Goal: Task Accomplishment & Management: Complete application form

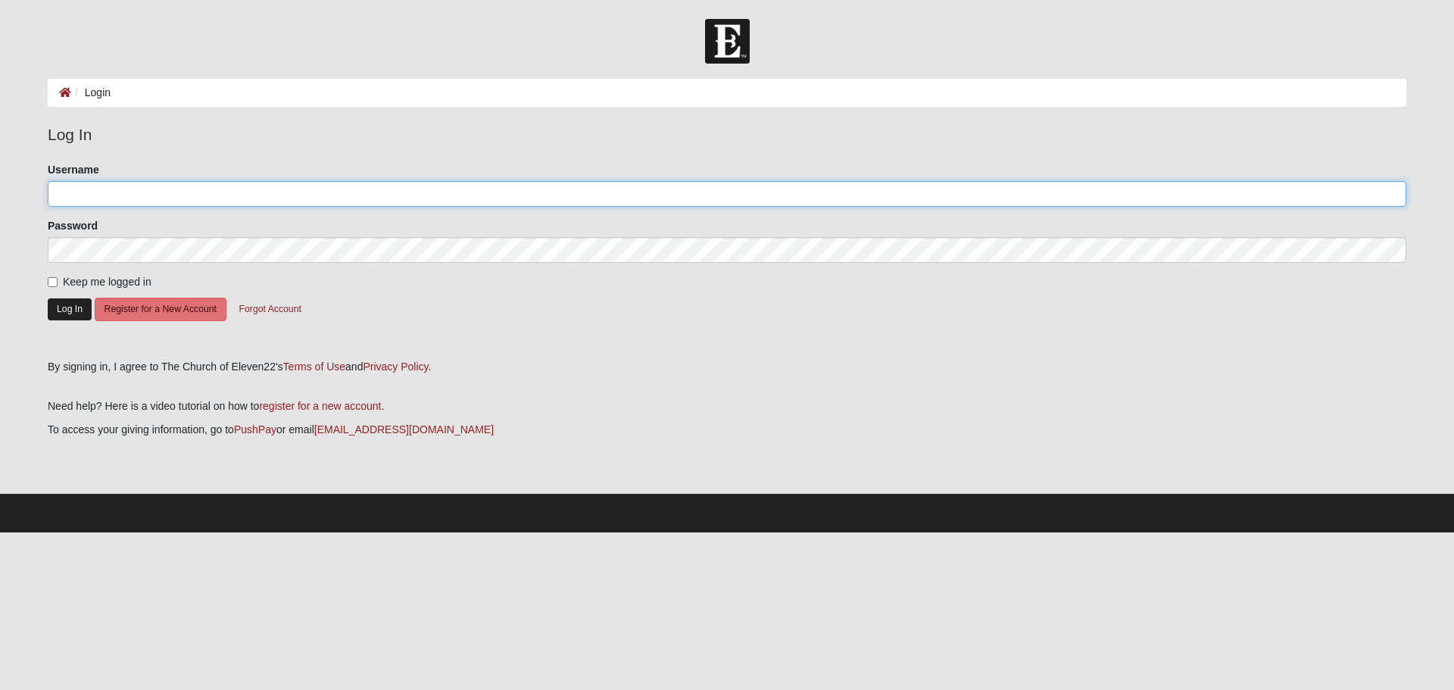
type input "phyl364"
click at [61, 304] on button "Log In" at bounding box center [70, 309] width 44 height 22
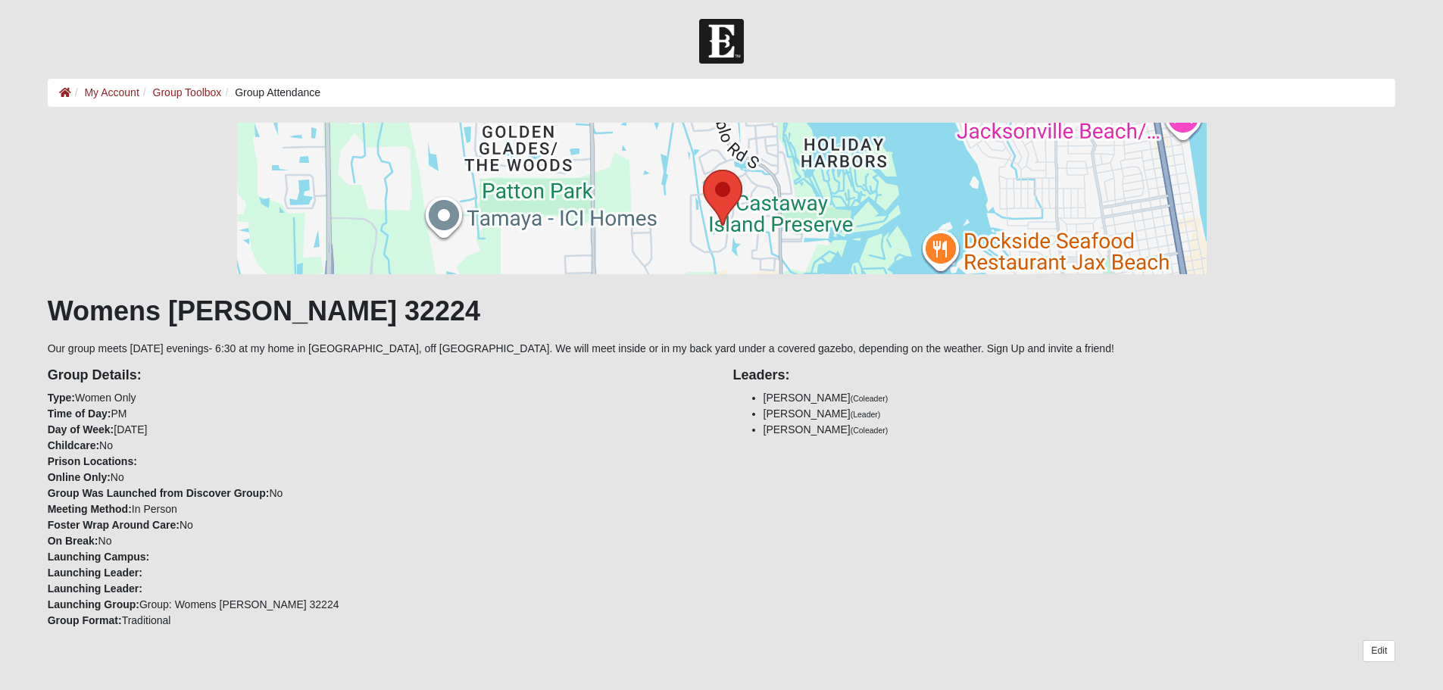
click at [273, 89] on li "Group Attendance" at bounding box center [270, 93] width 99 height 16
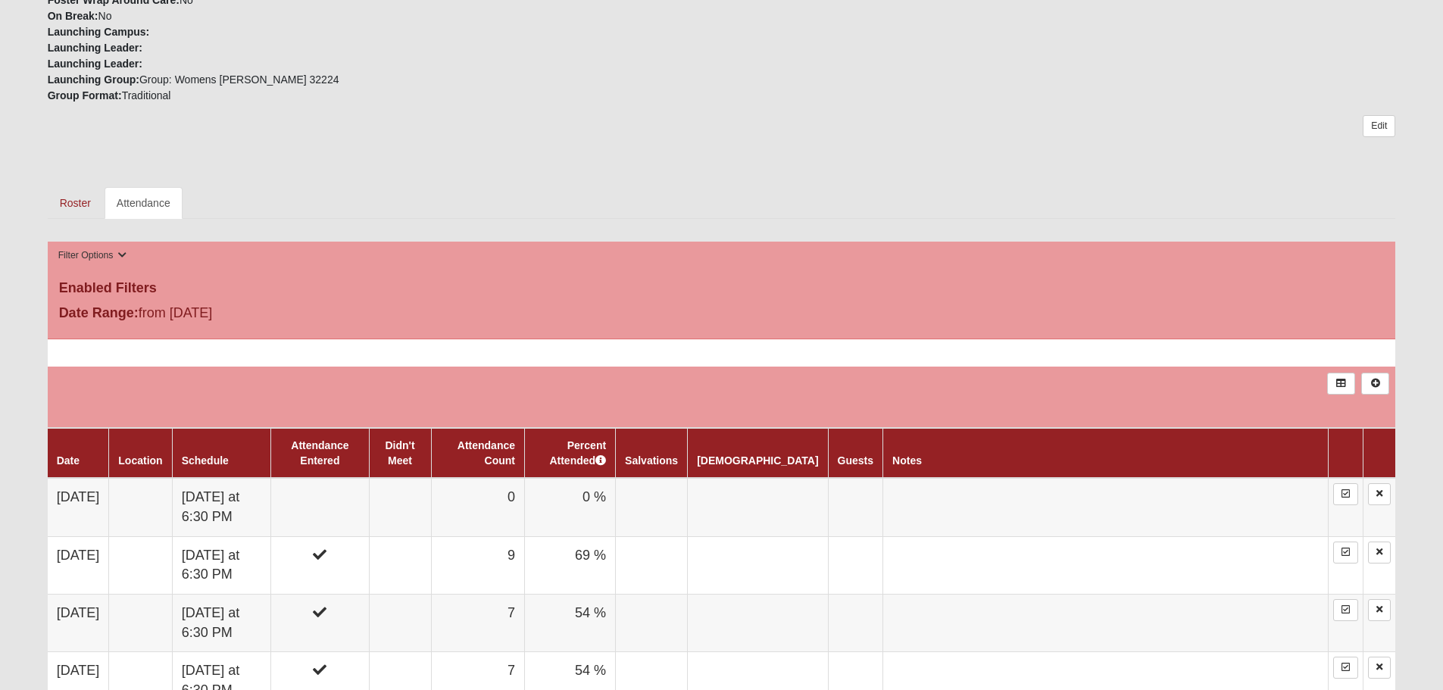
scroll to position [530, 0]
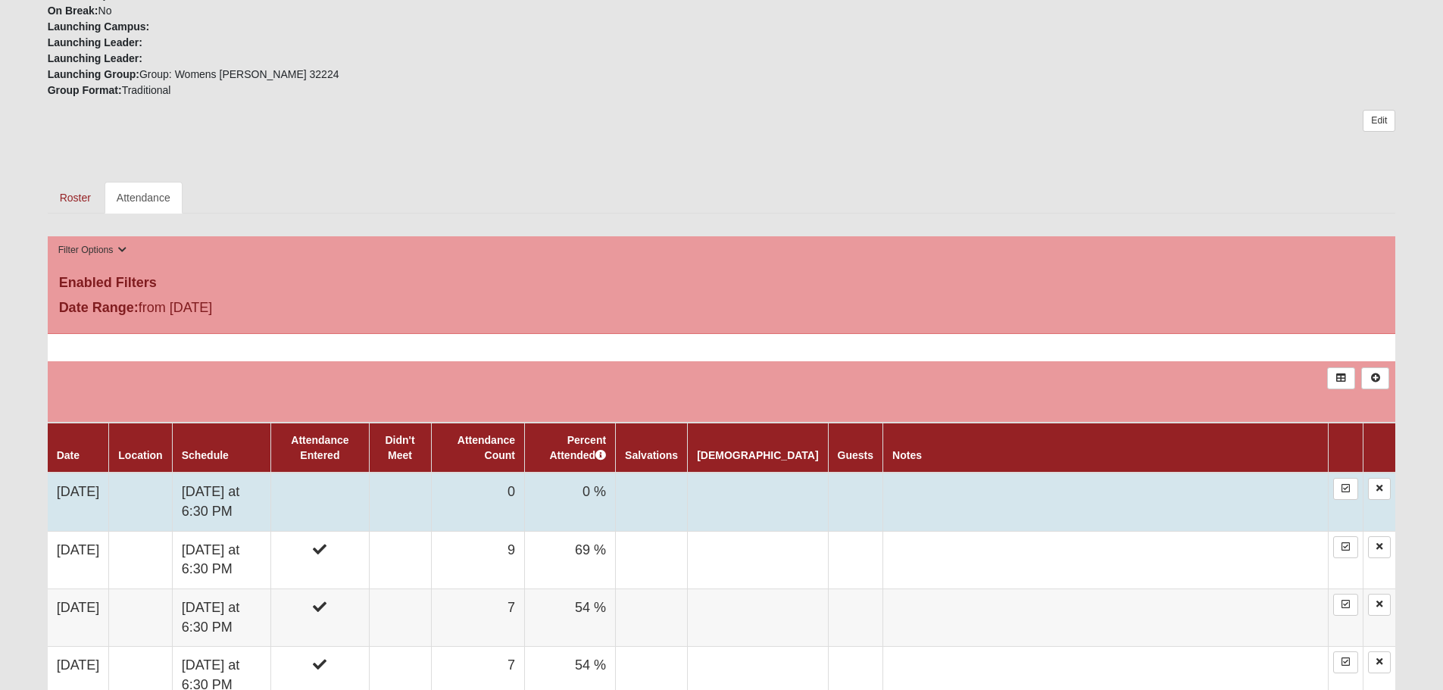
click at [1184, 500] on td at bounding box center [1105, 502] width 445 height 58
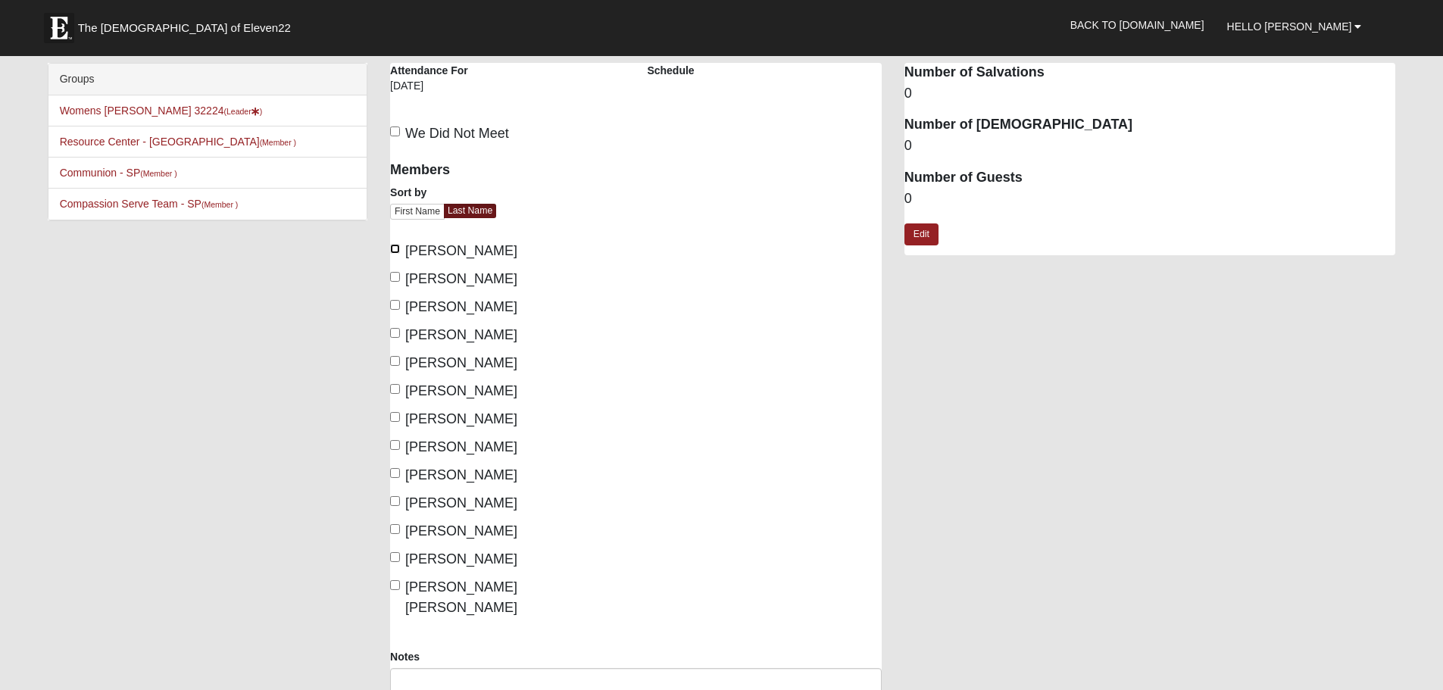
click at [397, 247] on input "Dwyer, Deirdre" at bounding box center [395, 249] width 10 height 10
checkbox input "true"
click at [392, 276] on input "Ives, Karen" at bounding box center [395, 277] width 10 height 10
checkbox input "true"
click at [396, 307] on input "Johnson, Catherine" at bounding box center [395, 305] width 10 height 10
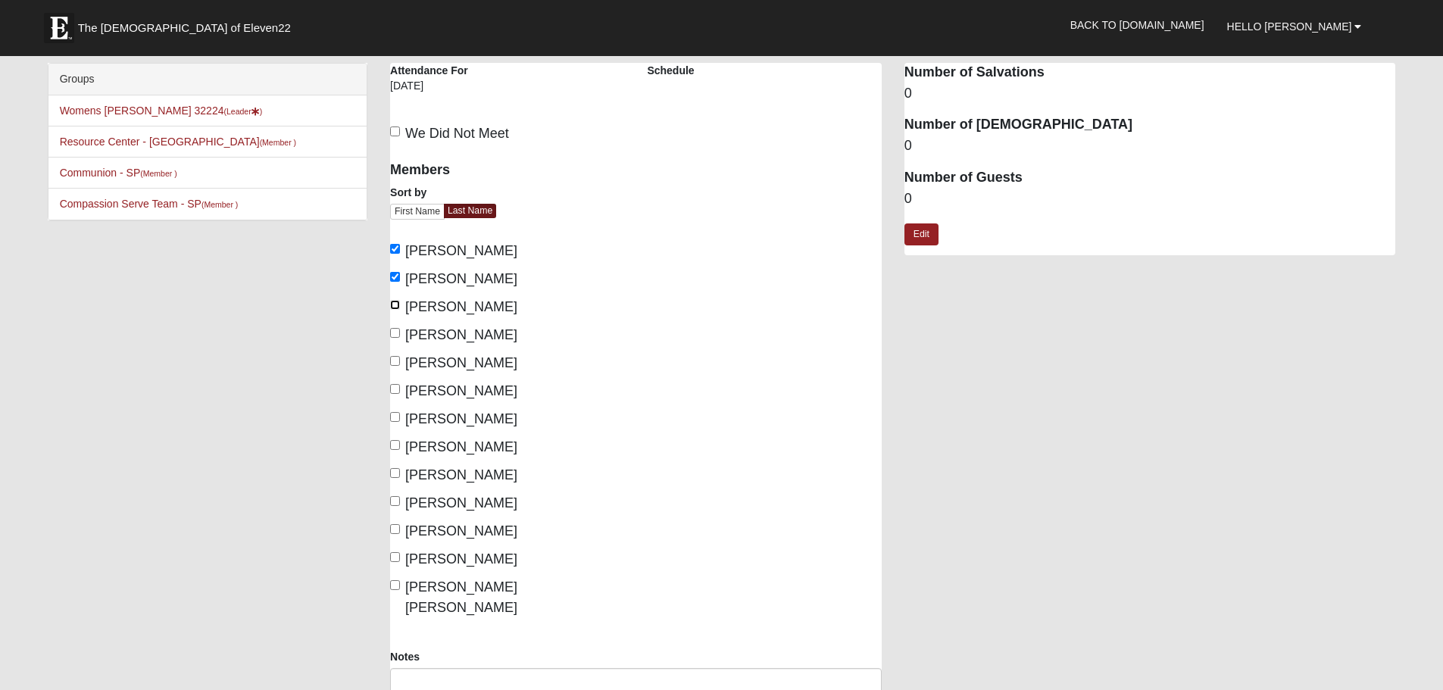
checkbox input "true"
click at [399, 332] on input "Linklater, Karen" at bounding box center [395, 333] width 10 height 10
checkbox input "true"
click at [398, 365] on input "Locke, Bonnie" at bounding box center [395, 361] width 10 height 10
checkbox input "true"
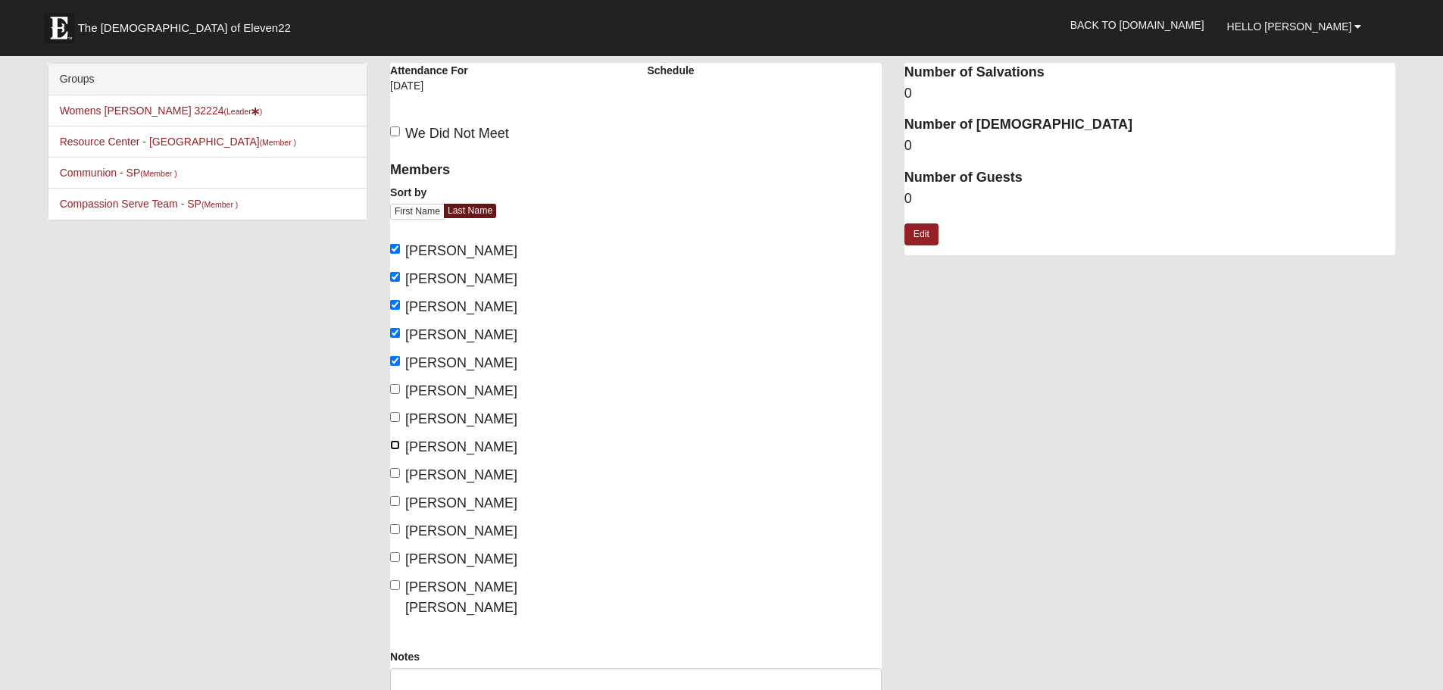
click at [396, 441] on input "Moraska, Ramona" at bounding box center [395, 445] width 10 height 10
checkbox input "true"
click at [394, 469] on input "Phillips, Phyllis" at bounding box center [395, 473] width 10 height 10
checkbox input "true"
click at [398, 499] on input "Spires, Robin" at bounding box center [395, 501] width 10 height 10
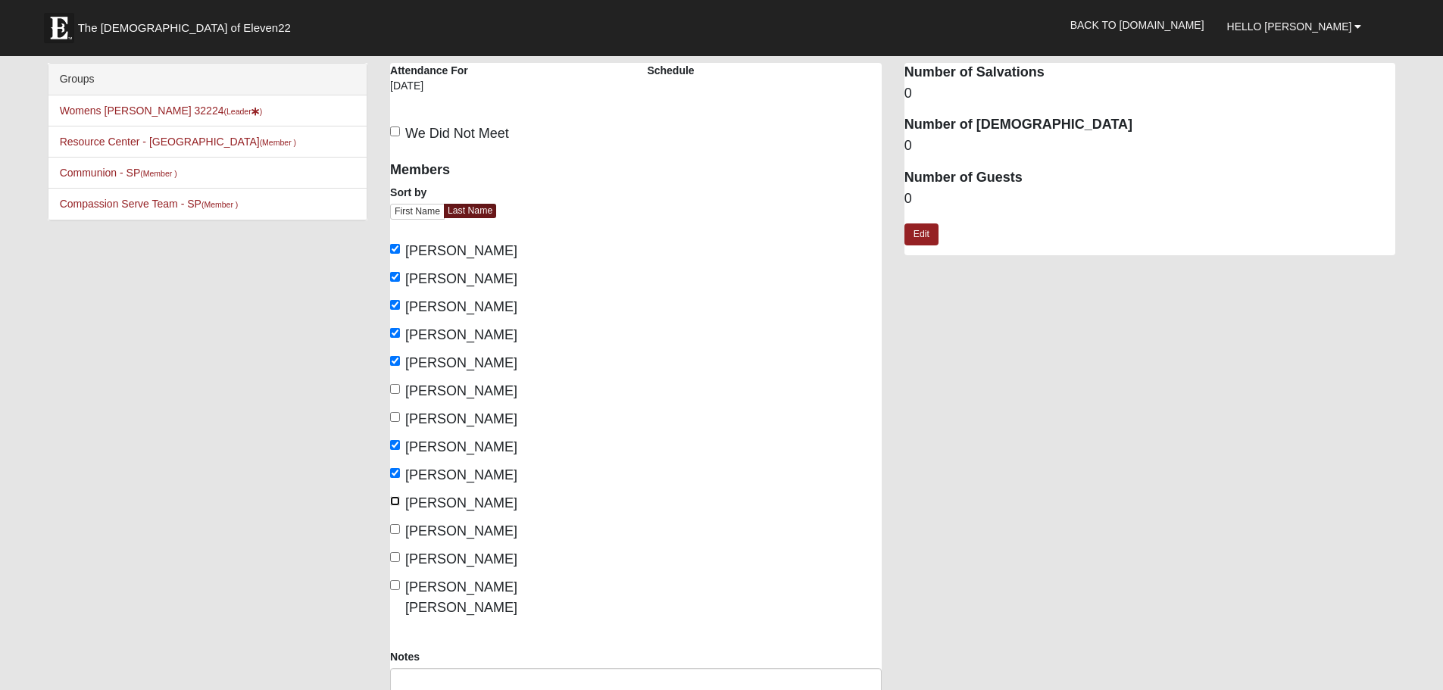
checkbox input "true"
click at [401, 556] on label "Thomas, Rose" at bounding box center [453, 559] width 127 height 20
click at [400, 556] on input "Thomas, Rose" at bounding box center [395, 557] width 10 height 10
checkbox input "true"
click at [398, 584] on input "Thornburg Roberts, Tracee" at bounding box center [395, 585] width 10 height 10
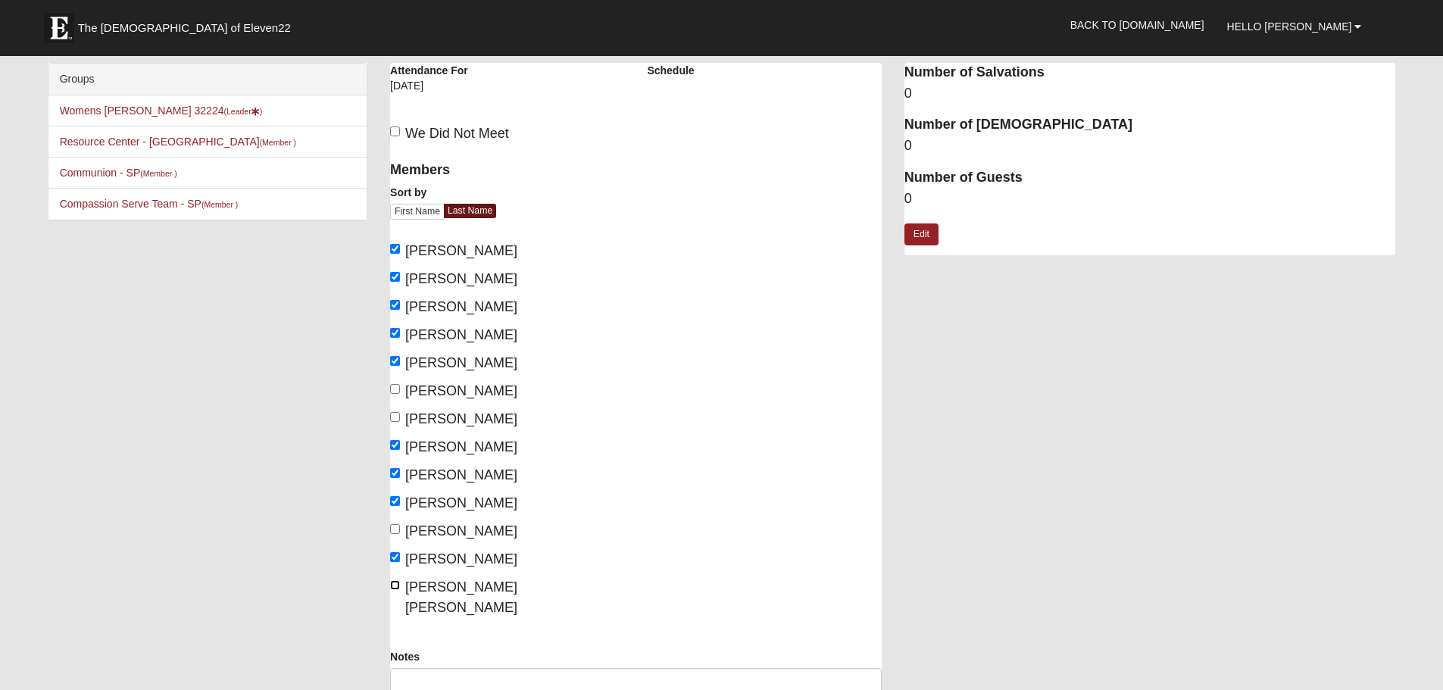
checkbox input "true"
click at [921, 228] on link "Edit" at bounding box center [921, 234] width 34 height 22
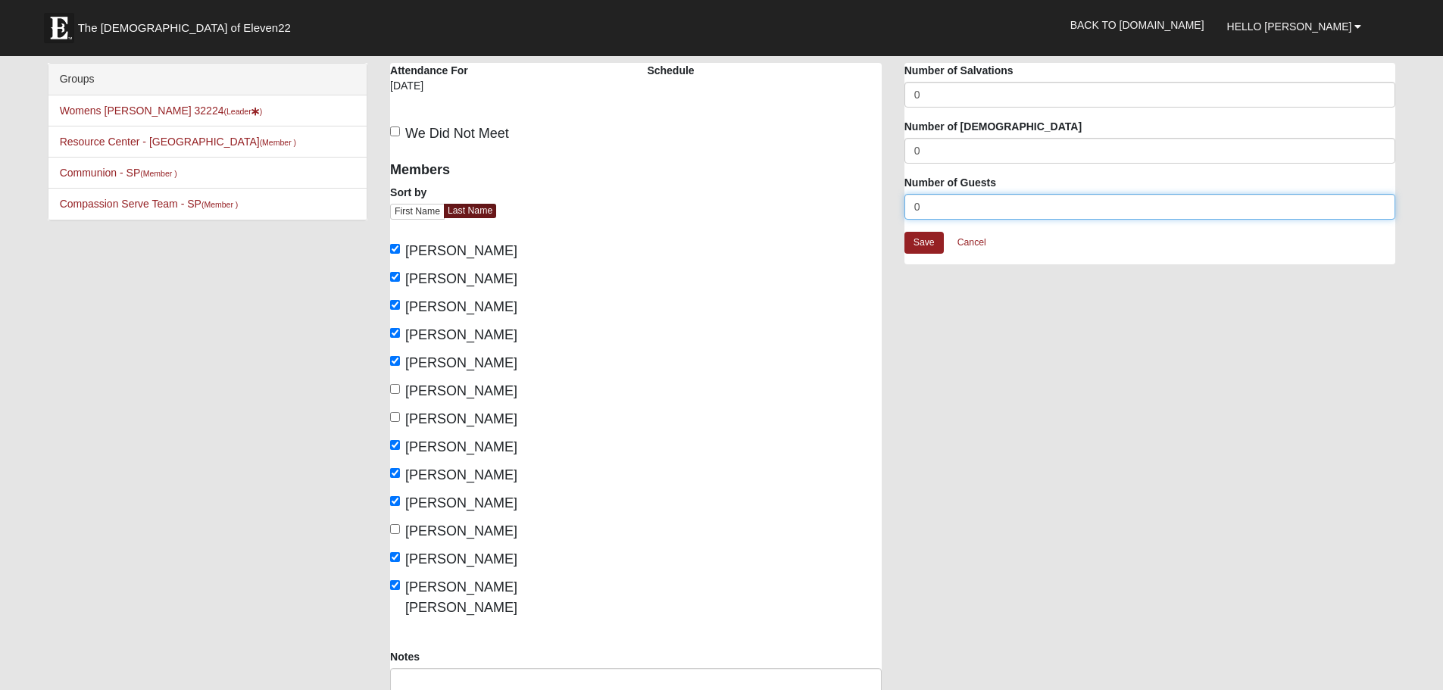
click at [941, 204] on input "0" at bounding box center [1149, 207] width 491 height 26
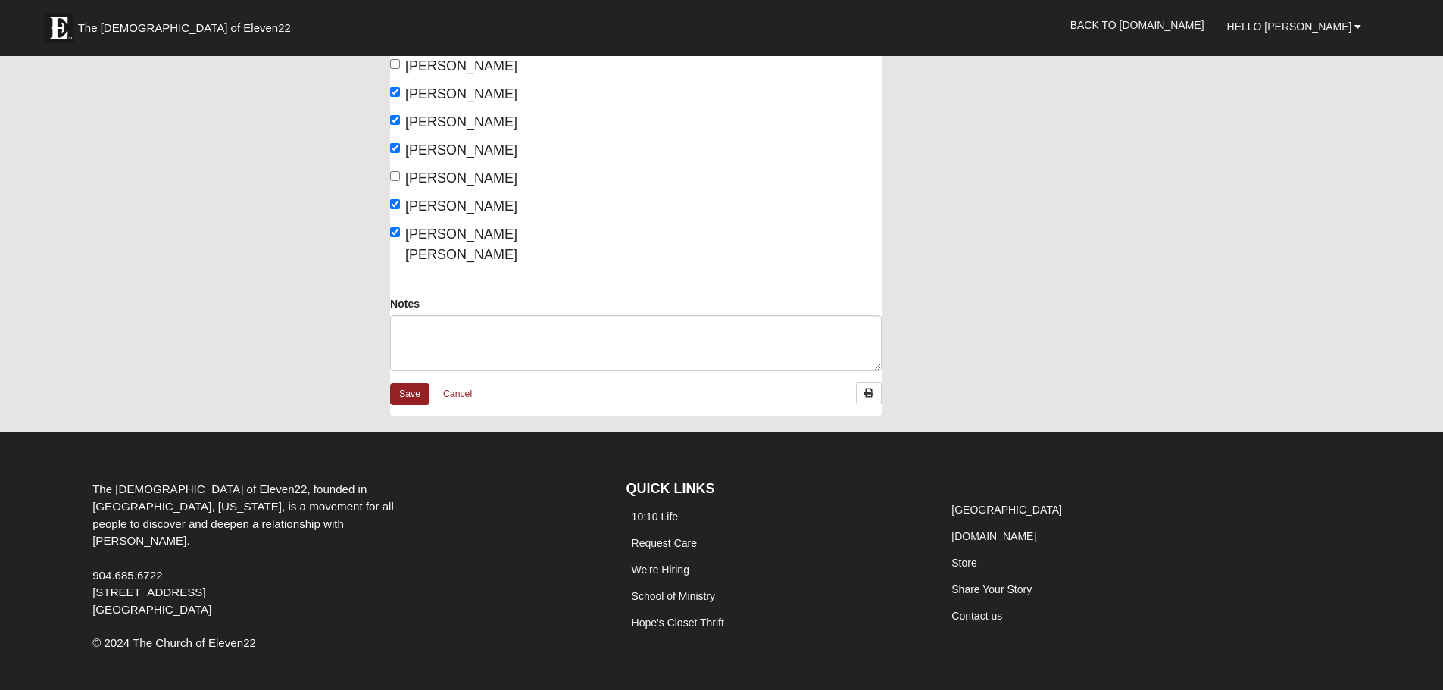
scroll to position [379, 0]
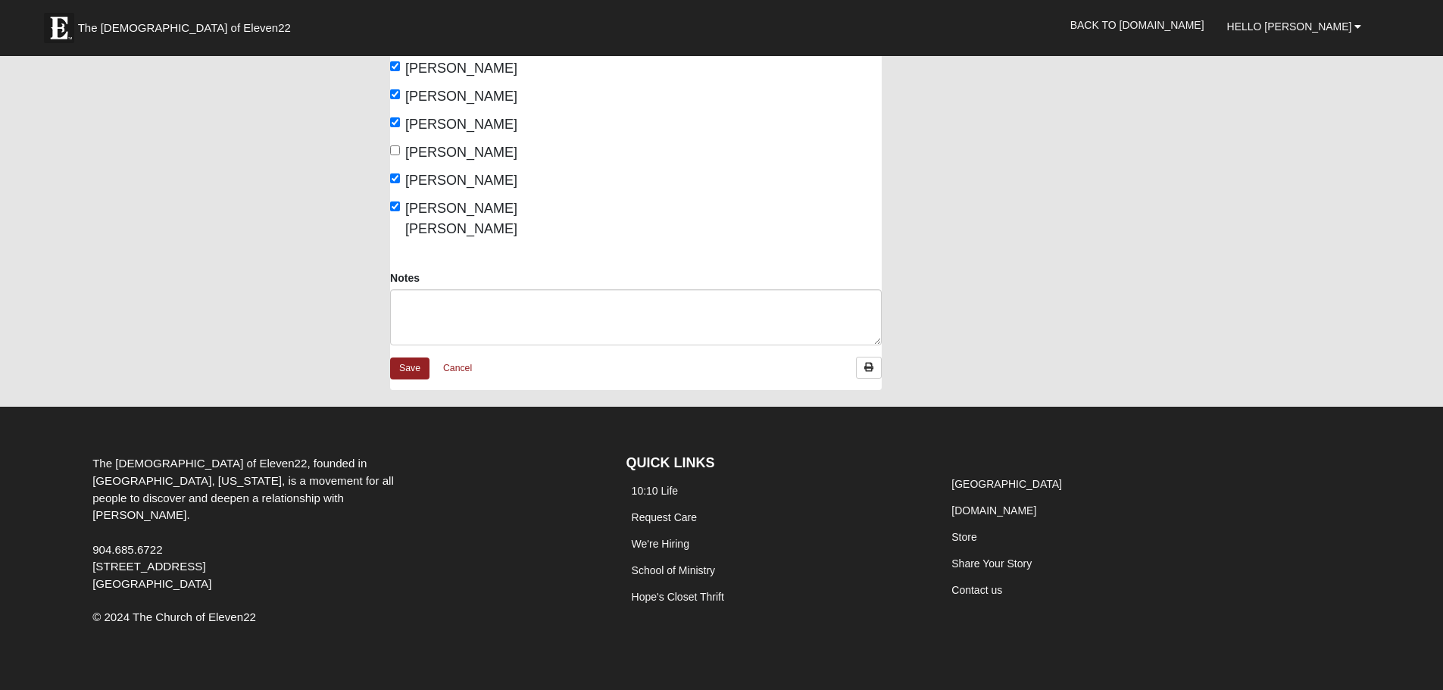
type input "1"
click at [438, 289] on textarea "Notes" at bounding box center [635, 317] width 491 height 56
type textarea "[PERSON_NAME] came back for a visit"
click at [418, 357] on link "Save" at bounding box center [409, 368] width 39 height 22
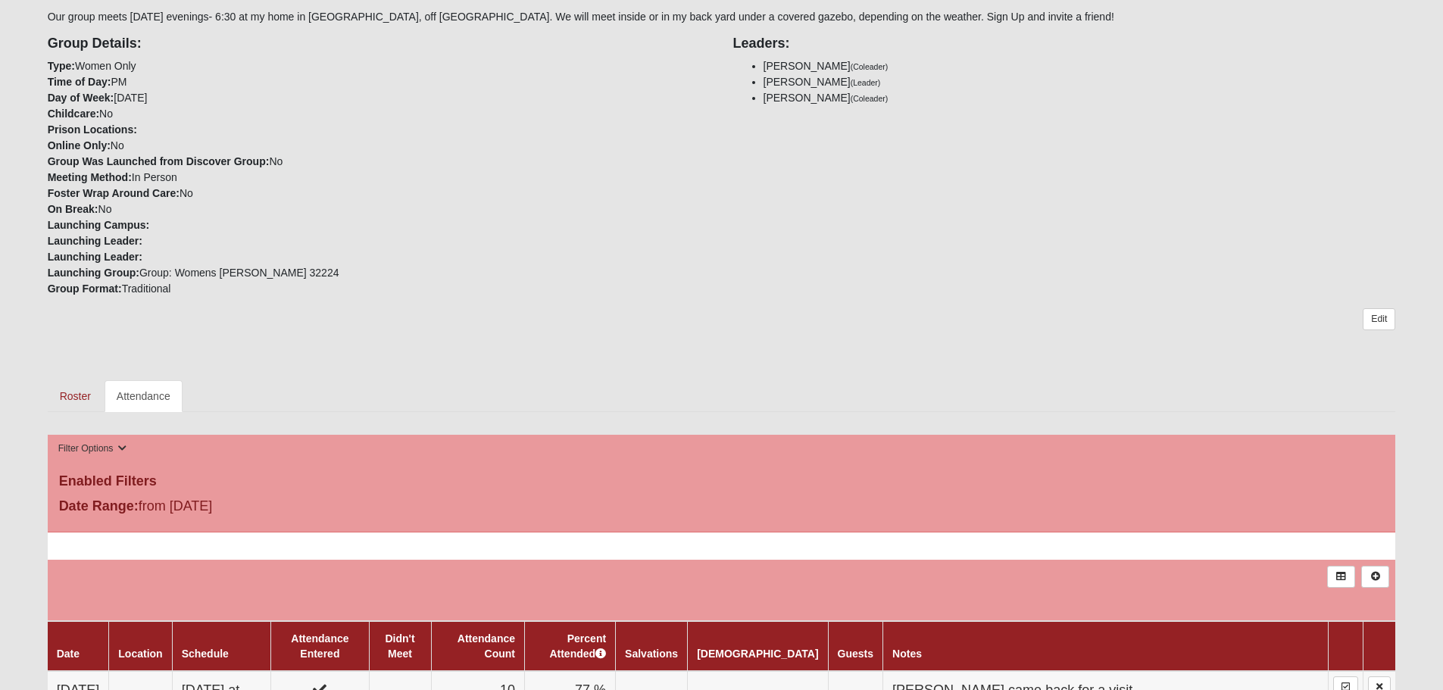
scroll to position [303, 0]
